Goal: Check status: Check status

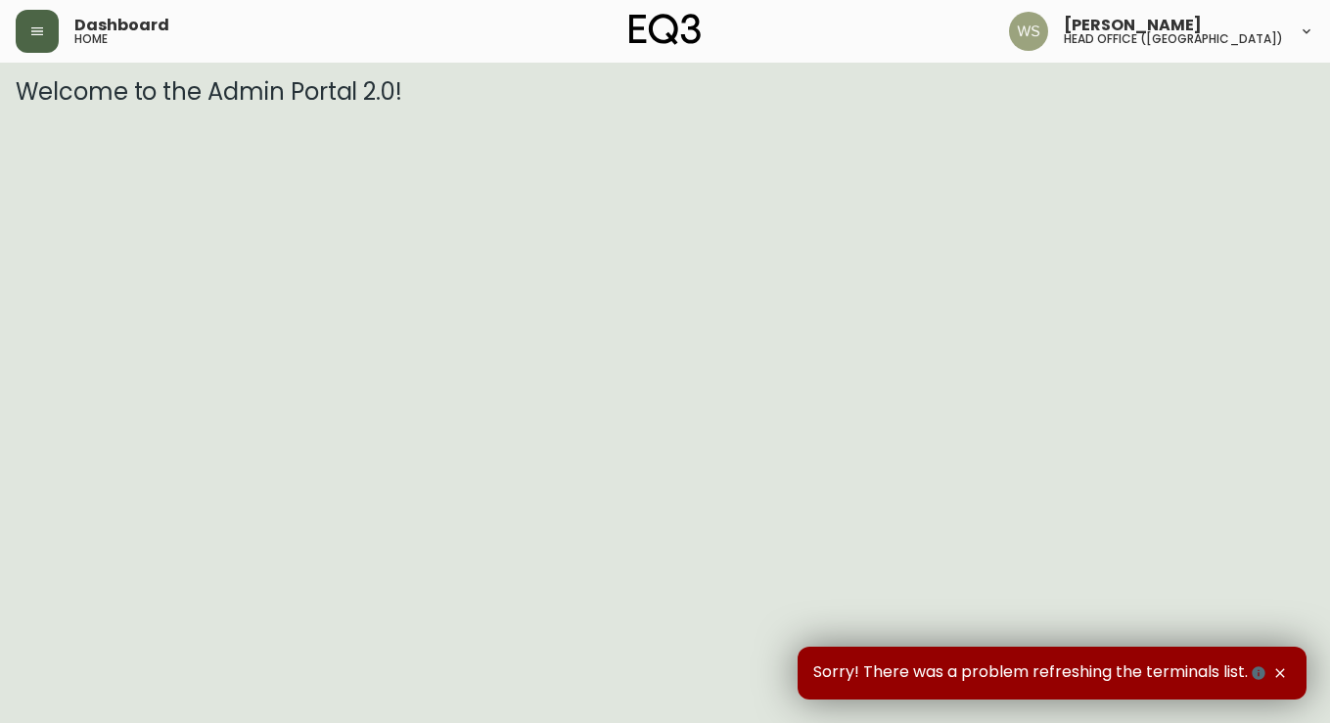
click at [39, 42] on button "button" at bounding box center [37, 31] width 43 height 43
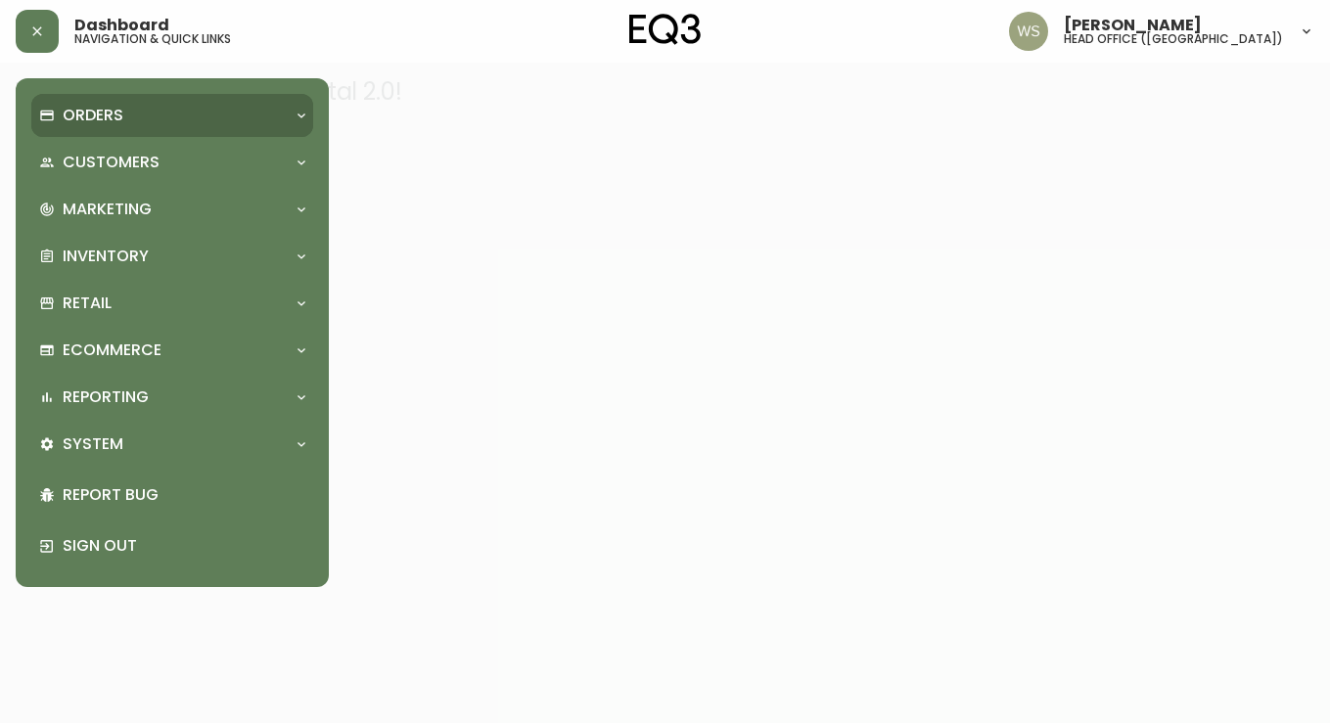
click at [73, 102] on div "Orders" at bounding box center [172, 115] width 282 height 43
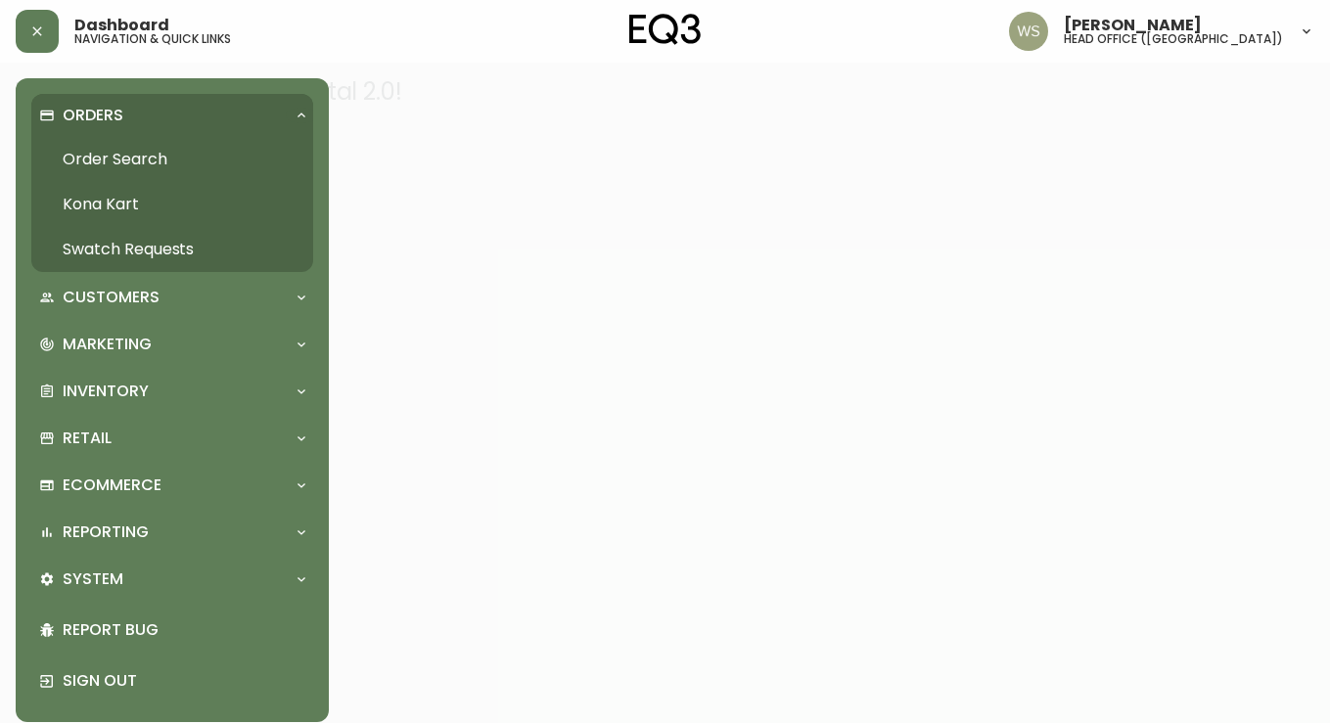
click at [77, 154] on link "Order Search" at bounding box center [172, 159] width 282 height 45
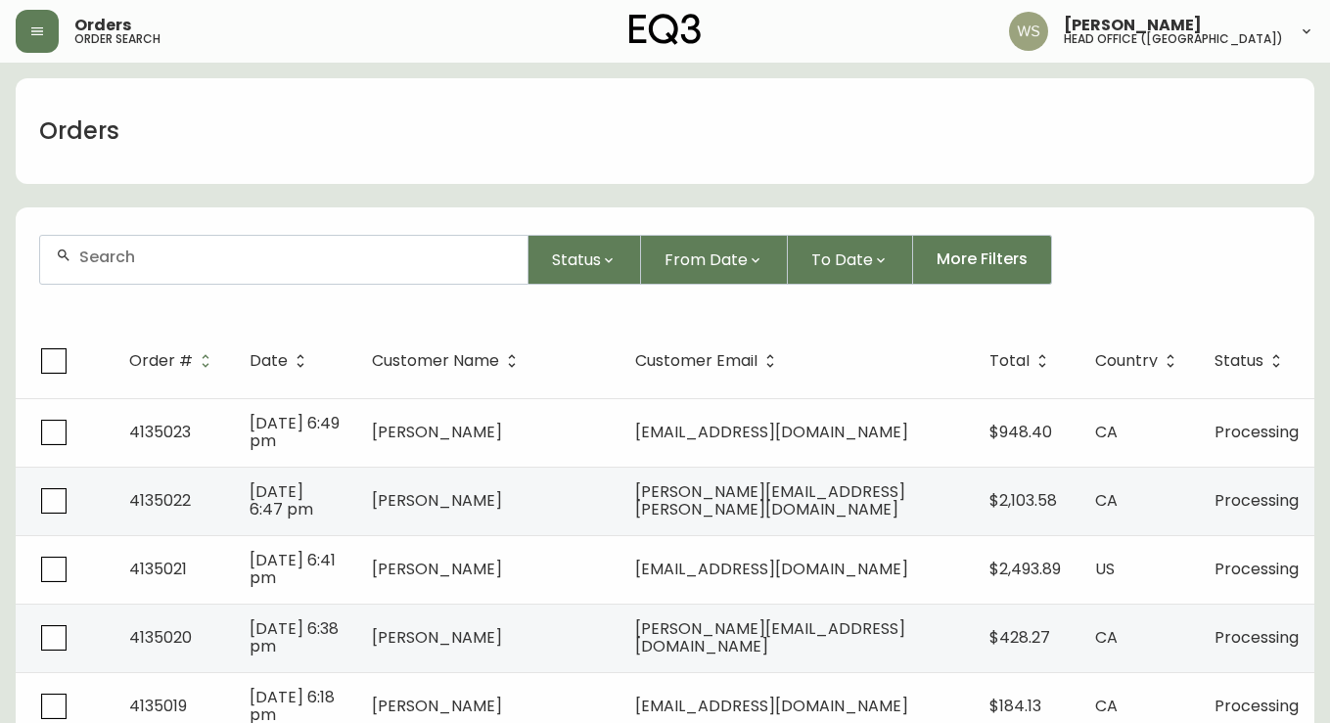
click at [161, 254] on input "text" at bounding box center [295, 257] width 433 height 19
paste input "795137"
type input "795137"
click at [245, 217] on form "795137 Status From Date To Date More Filters" at bounding box center [665, 267] width 1299 height 113
click at [204, 254] on input "795137" at bounding box center [295, 257] width 433 height 19
